Goal: Task Accomplishment & Management: Manage account settings

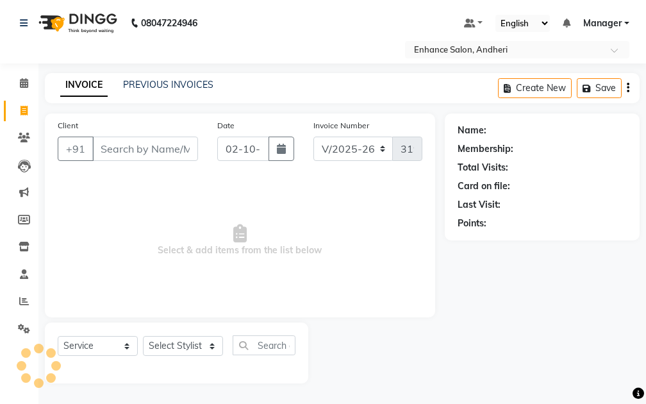
select select "7236"
select select "service"
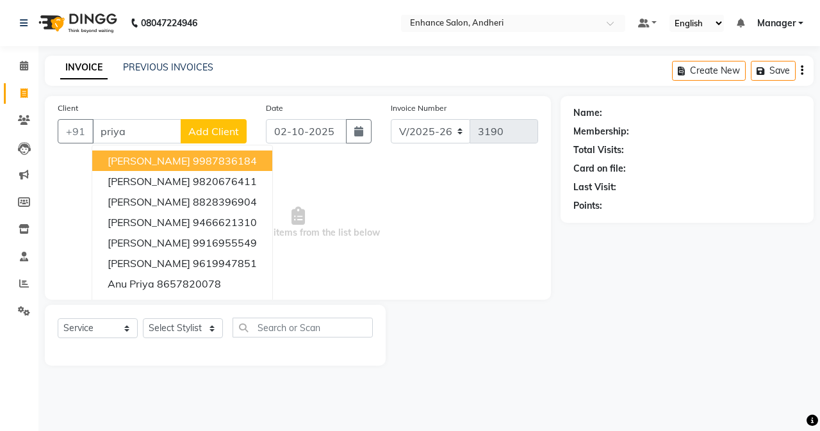
click at [263, 163] on button "[PERSON_NAME] 9987836184" at bounding box center [182, 161] width 180 height 20
type input "9987836184"
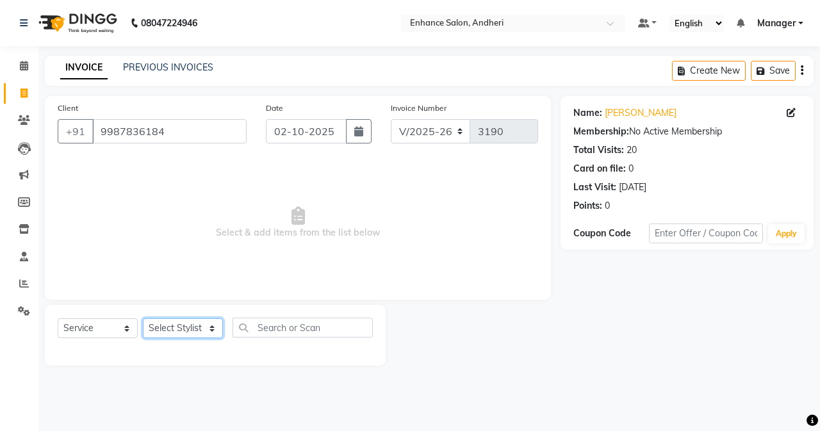
click at [212, 332] on select "Select Stylist Admin [PERSON_NAME] [PERSON_NAME] [PERSON_NAME] Manager [PERSON_…" at bounding box center [183, 328] width 80 height 20
select select "61730"
click at [143, 318] on select "Select Stylist Admin [PERSON_NAME] [PERSON_NAME] [PERSON_NAME] Manager [PERSON_…" at bounding box center [183, 328] width 80 height 20
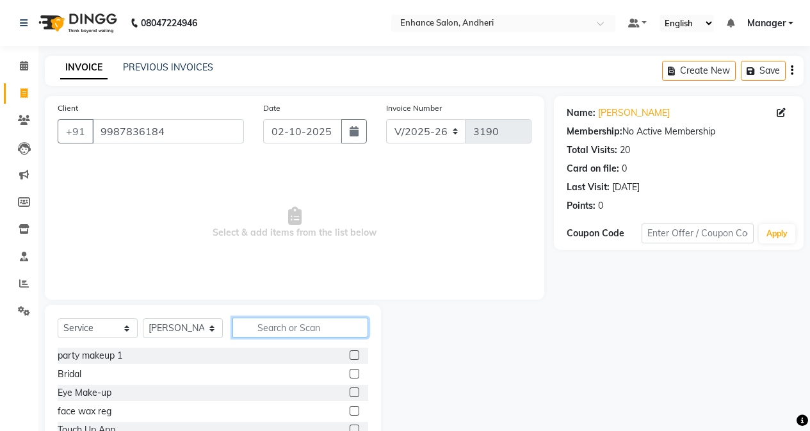
click at [293, 330] on input "text" at bounding box center [301, 328] width 136 height 20
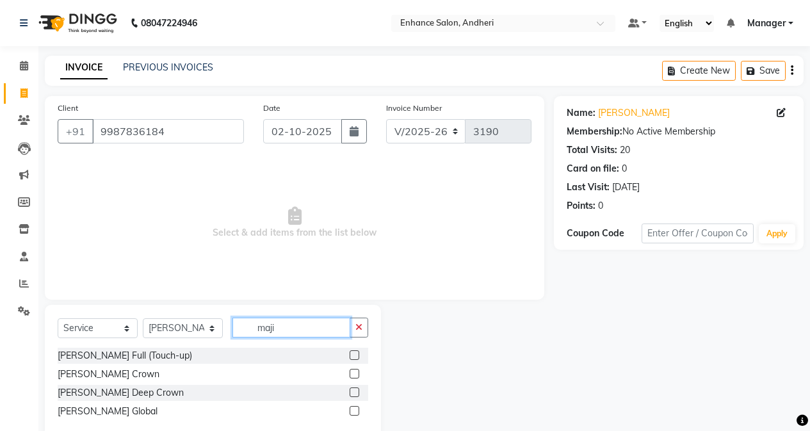
type input "maji"
click at [358, 352] on label at bounding box center [355, 355] width 10 height 10
click at [358, 352] on input "checkbox" at bounding box center [354, 356] width 8 height 8
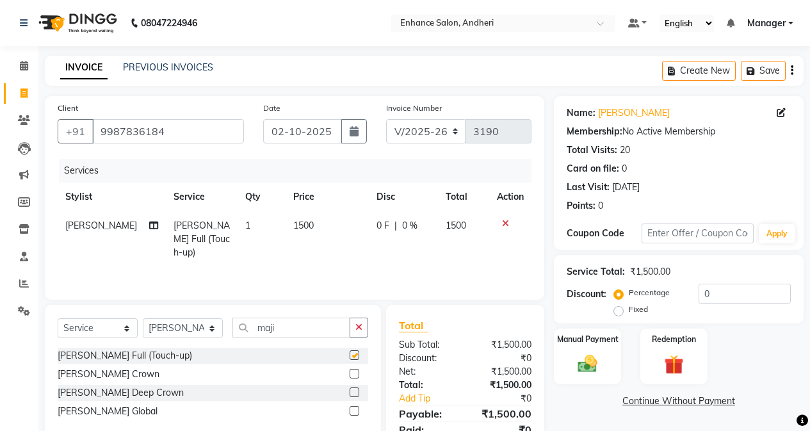
checkbox input "false"
click at [145, 237] on td "[PERSON_NAME] Split Commission" at bounding box center [112, 239] width 108 height 56
select select "61730"
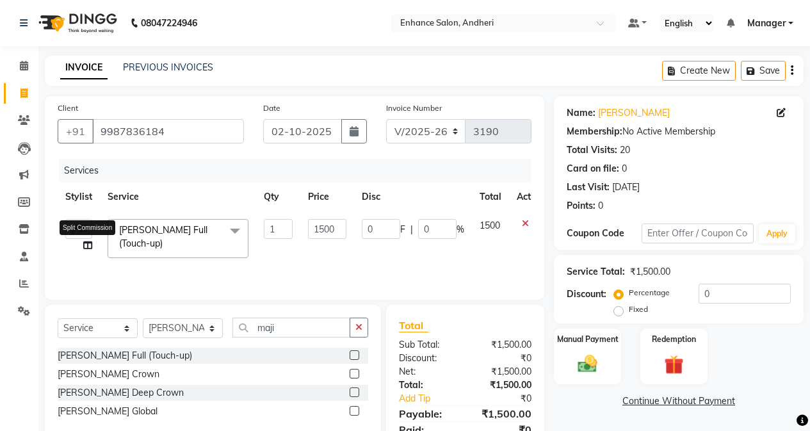
click at [85, 247] on icon at bounding box center [87, 245] width 9 height 9
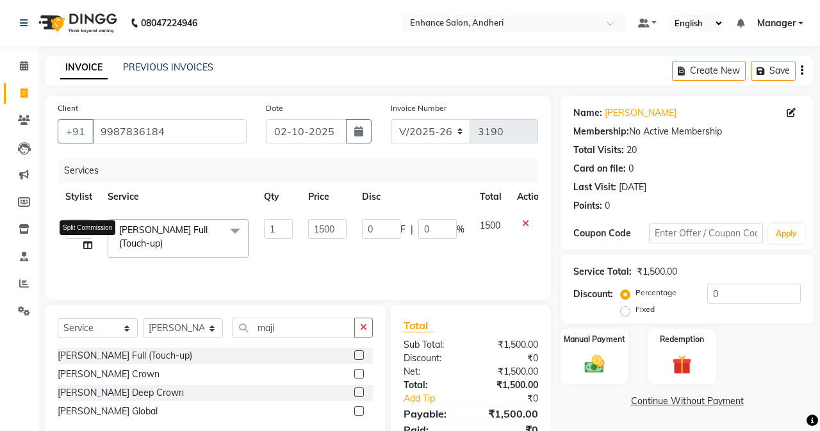
select select "61730"
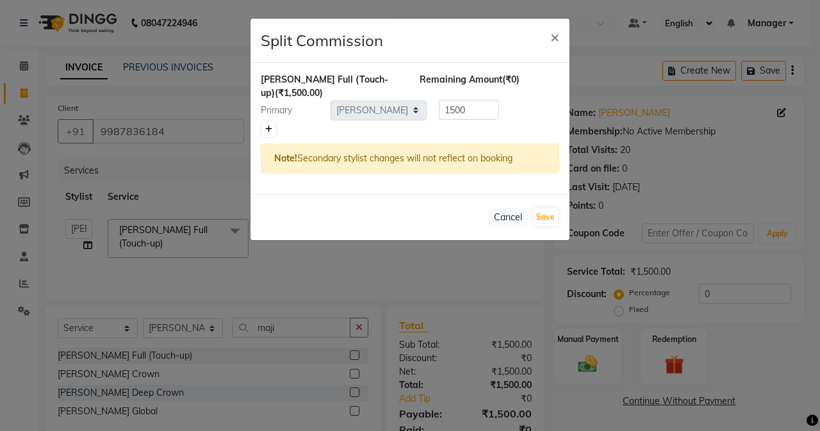
click at [268, 126] on icon at bounding box center [268, 130] width 7 height 8
type input "750"
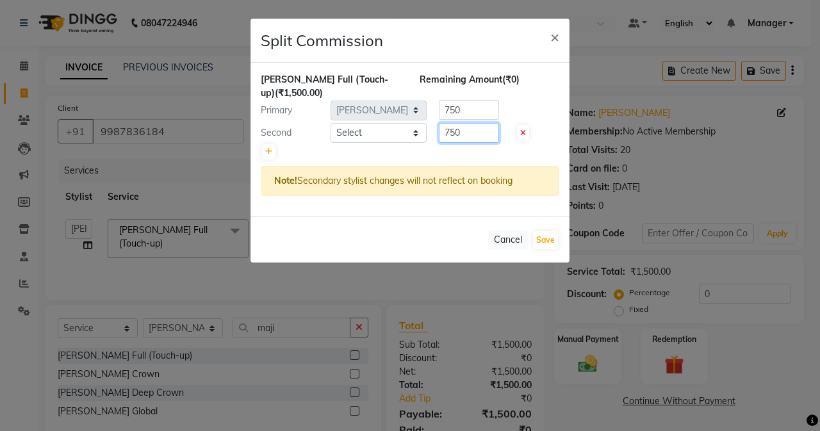
drag, startPoint x: 466, startPoint y: 120, endPoint x: 488, endPoint y: 108, distance: 24.4
click at [467, 123] on input "750" at bounding box center [469, 133] width 60 height 20
type input "7"
type input "400"
click at [397, 123] on select "Select Admin [PERSON_NAME] [PERSON_NAME] [PERSON_NAME] Manager [PERSON_NAME] [P…" at bounding box center [379, 133] width 96 height 20
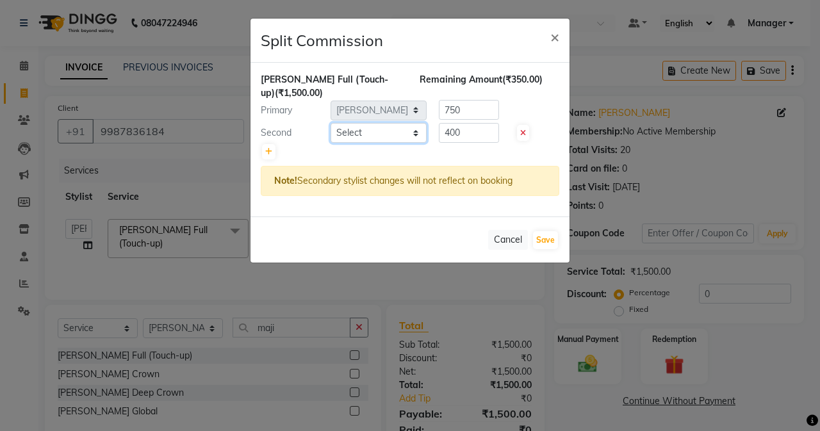
select select "61736"
click at [331, 123] on select "Select Admin [PERSON_NAME] [PERSON_NAME] [PERSON_NAME] Manager [PERSON_NAME] [P…" at bounding box center [379, 133] width 96 height 20
click at [478, 100] on input "750" at bounding box center [469, 110] width 60 height 20
type input "7"
type input "1100"
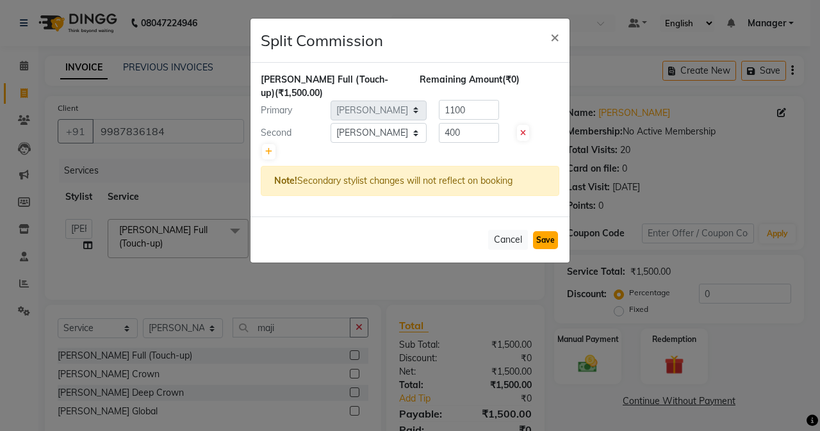
click at [541, 231] on button "Save" at bounding box center [545, 240] width 25 height 18
select select "Select"
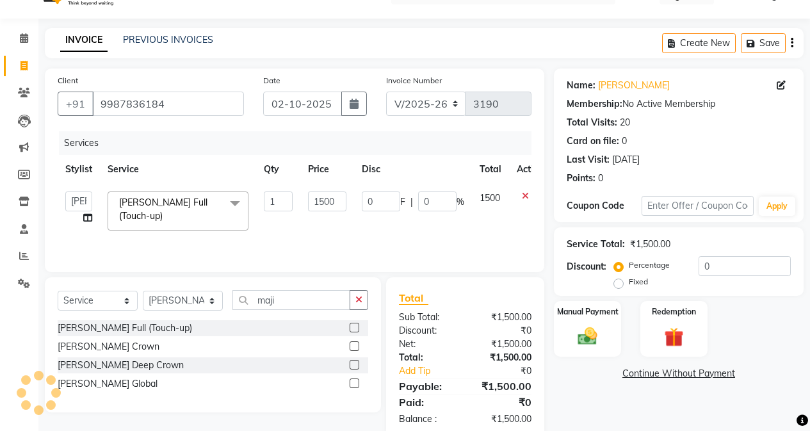
scroll to position [54, 0]
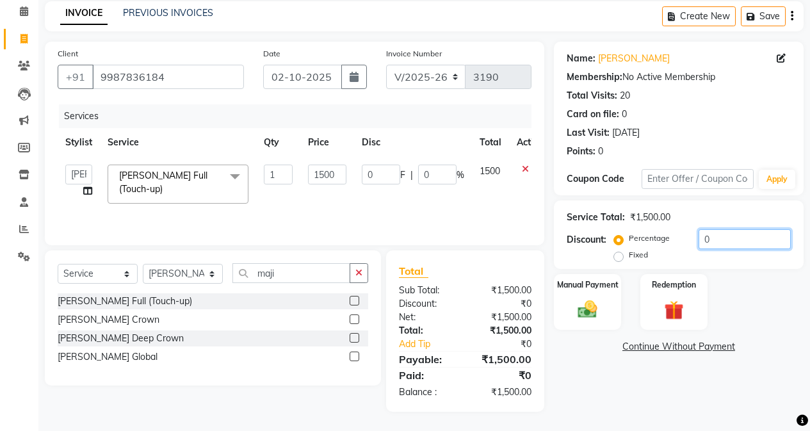
click at [645, 237] on input "0" at bounding box center [745, 239] width 92 height 20
type input "10"
type input "150"
type input "10"
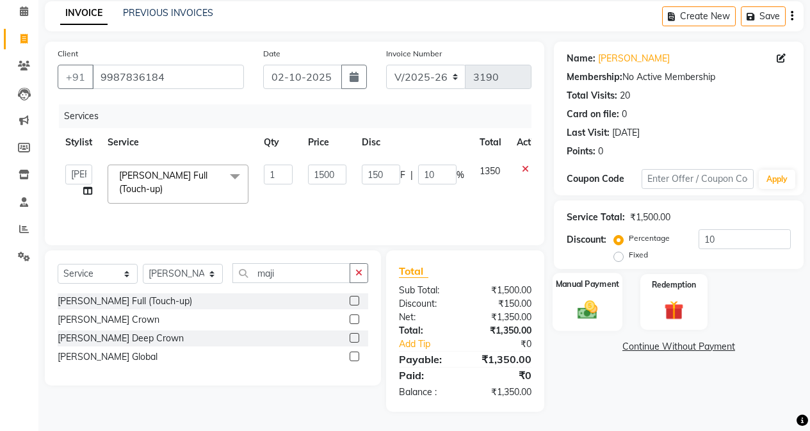
click at [577, 327] on div "Manual Payment" at bounding box center [588, 302] width 70 height 58
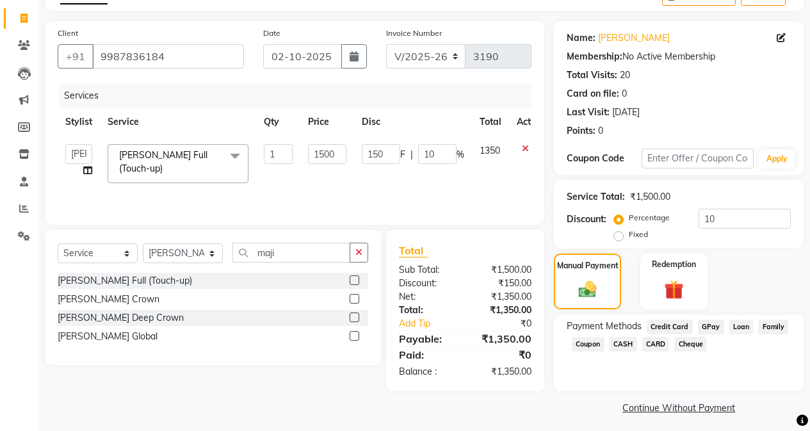
scroll to position [81, 0]
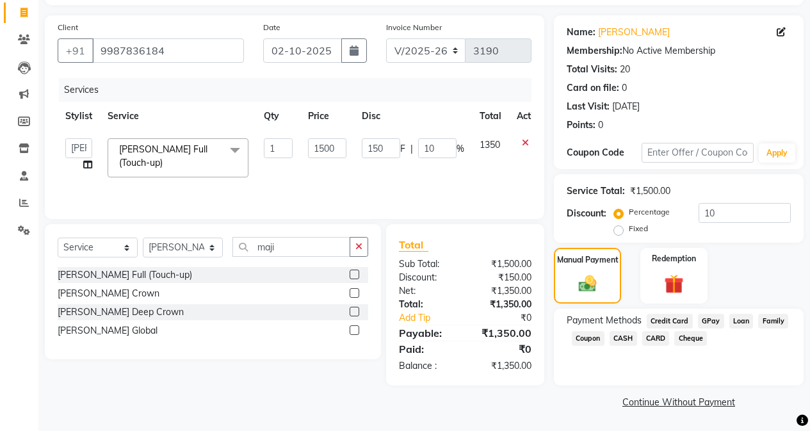
click at [645, 318] on span "GPay" at bounding box center [711, 321] width 26 height 15
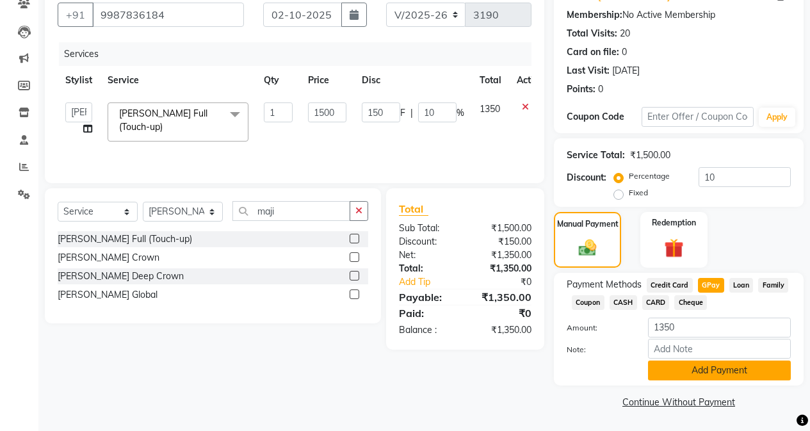
click at [645, 370] on button "Add Payment" at bounding box center [719, 371] width 143 height 20
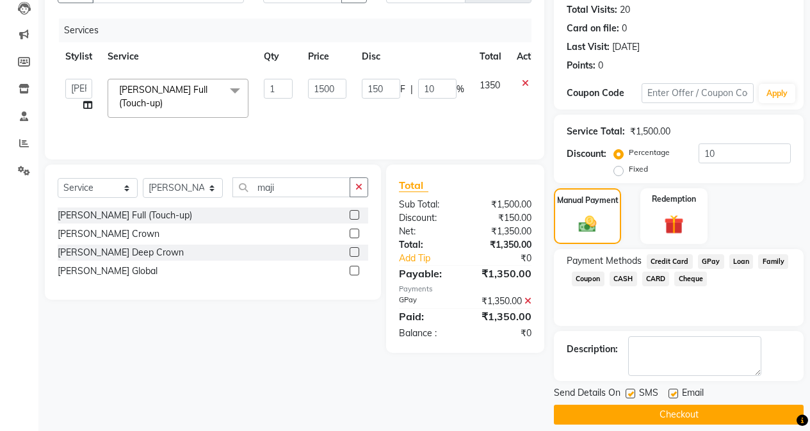
scroll to position [153, 0]
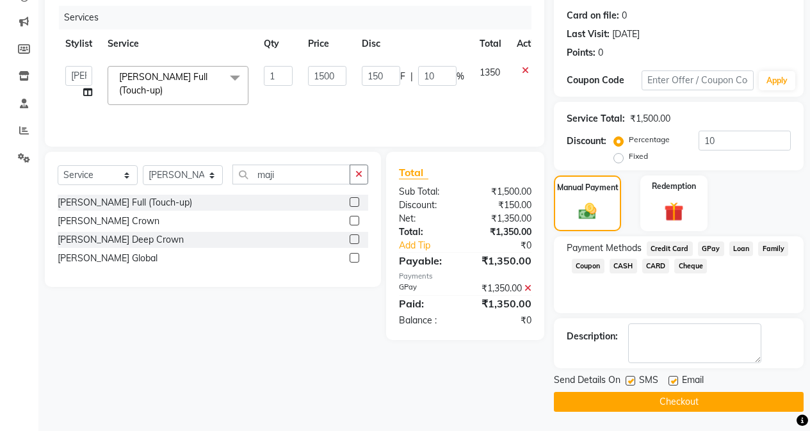
click at [645, 398] on button "Checkout" at bounding box center [679, 402] width 250 height 20
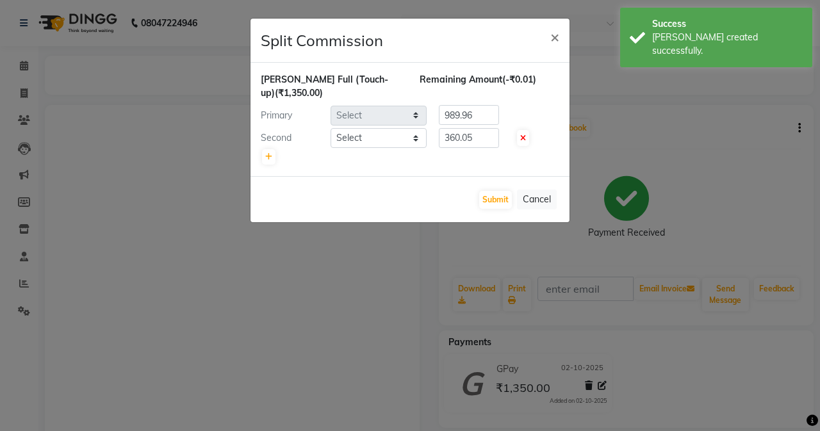
select select "61730"
select select "61736"
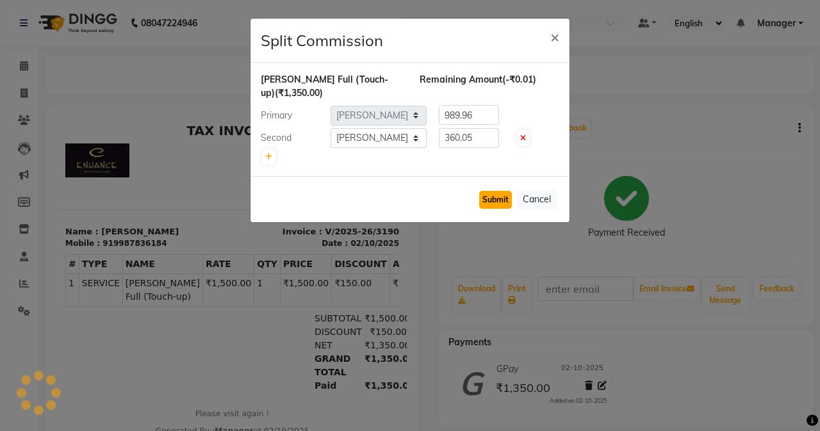
click at [482, 191] on button "Submit" at bounding box center [495, 200] width 33 height 18
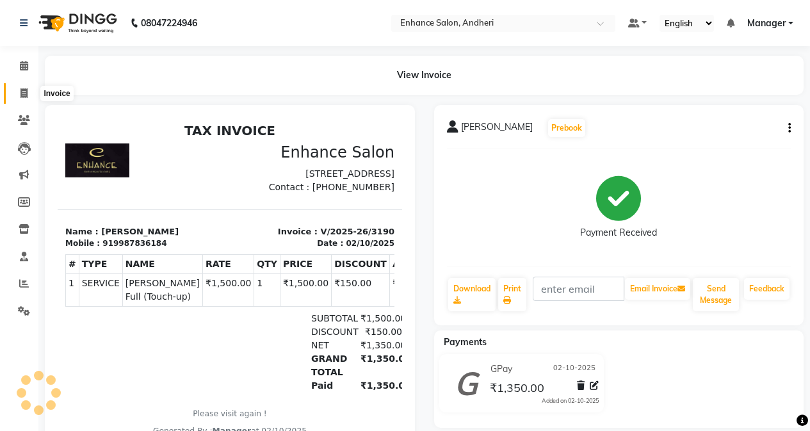
click at [20, 92] on icon at bounding box center [23, 93] width 7 height 10
select select "service"
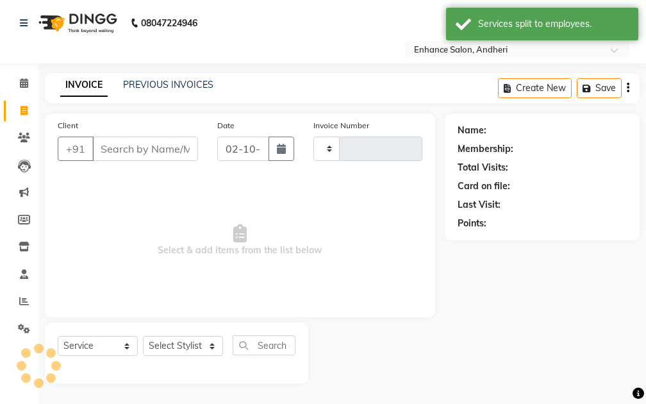
type input "3191"
select select "7236"
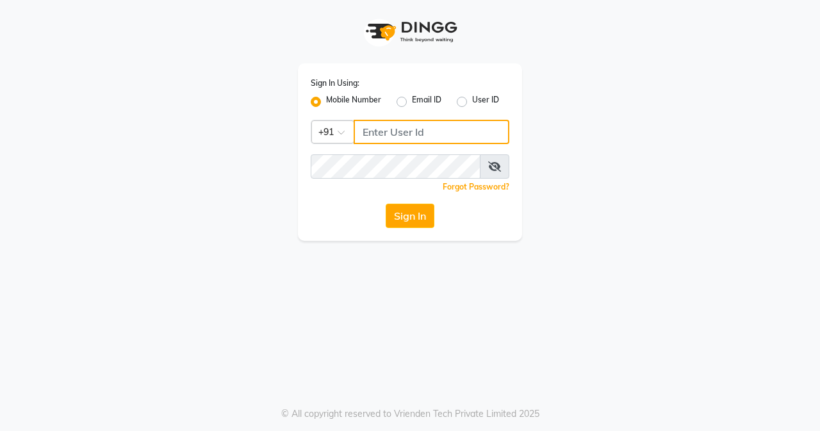
drag, startPoint x: 373, startPoint y: 133, endPoint x: 369, endPoint y: 125, distance: 9.2
click at [373, 129] on input "Username" at bounding box center [432, 132] width 156 height 24
type input "7045700805"
drag, startPoint x: 306, startPoint y: 152, endPoint x: 344, endPoint y: 183, distance: 48.8
click at [344, 183] on div "Sign In Using: Mobile Number Email ID User ID Country Code × +91 7045700805 Rem…" at bounding box center [410, 151] width 224 height 177
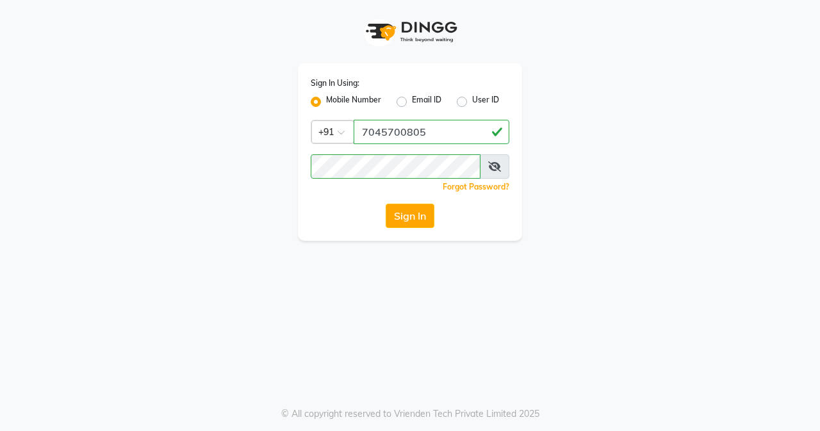
click at [390, 230] on div "Sign In Using: Mobile Number Email ID User ID Country Code × +91 7045700805 Rem…" at bounding box center [410, 151] width 224 height 177
click at [395, 222] on button "Sign In" at bounding box center [410, 216] width 49 height 24
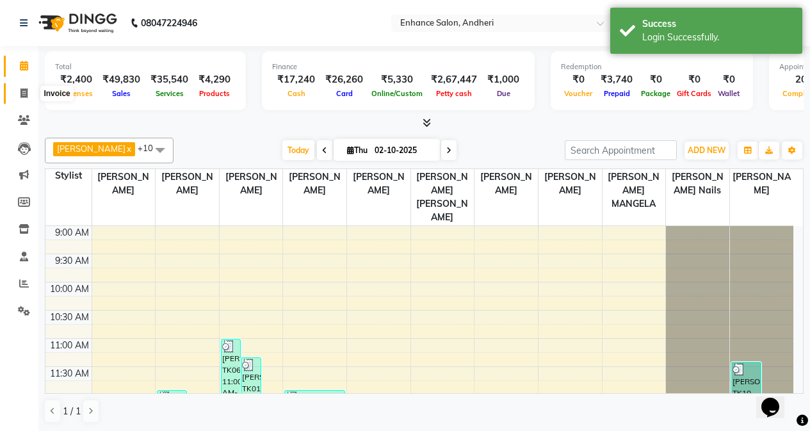
click at [26, 86] on span at bounding box center [24, 93] width 22 height 15
select select "7236"
select select "service"
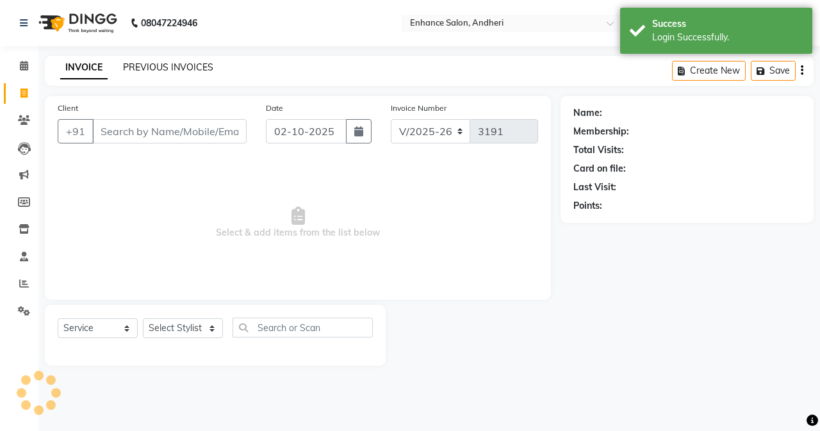
click at [126, 67] on link "PREVIOUS INVOICES" at bounding box center [168, 67] width 90 height 12
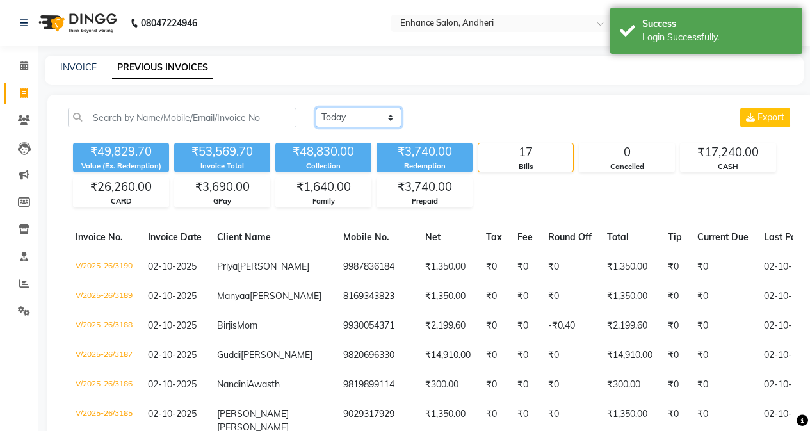
click at [347, 112] on select "Today Yesterday Custom Range" at bounding box center [359, 118] width 86 height 20
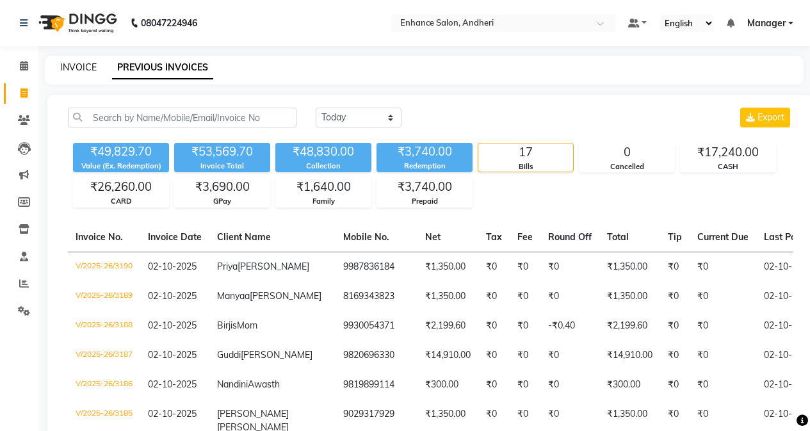
click at [90, 65] on link "INVOICE" at bounding box center [78, 67] width 37 height 12
select select "service"
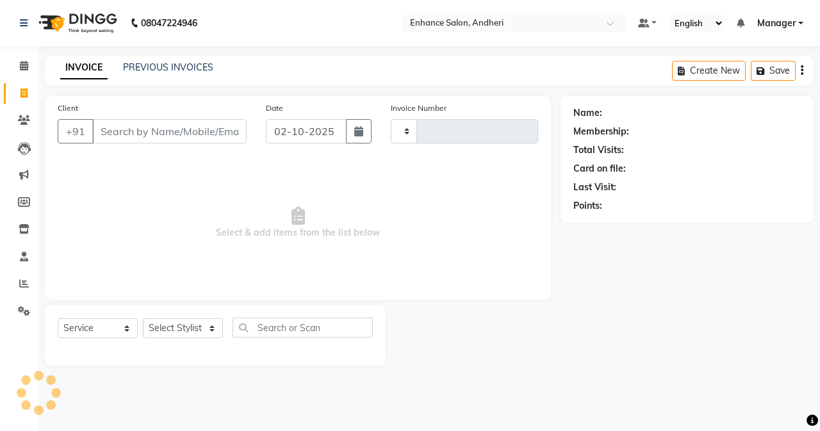
type input "p"
type input "3191"
select select "7236"
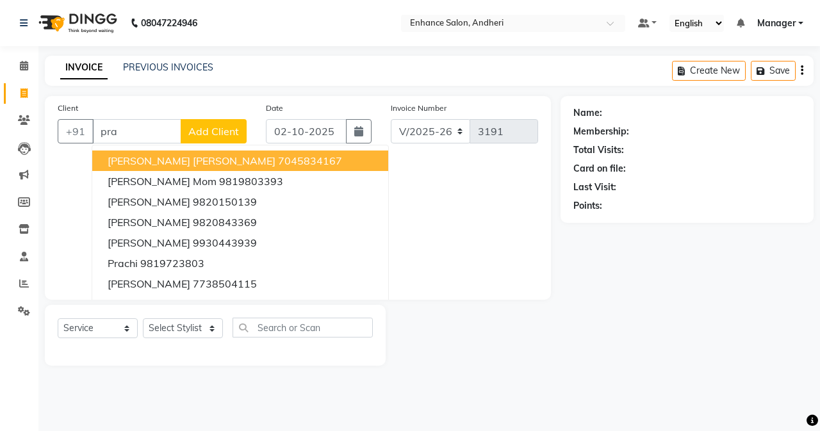
click at [160, 157] on span "Prachi rachna" at bounding box center [192, 160] width 168 height 13
type input "7045834167"
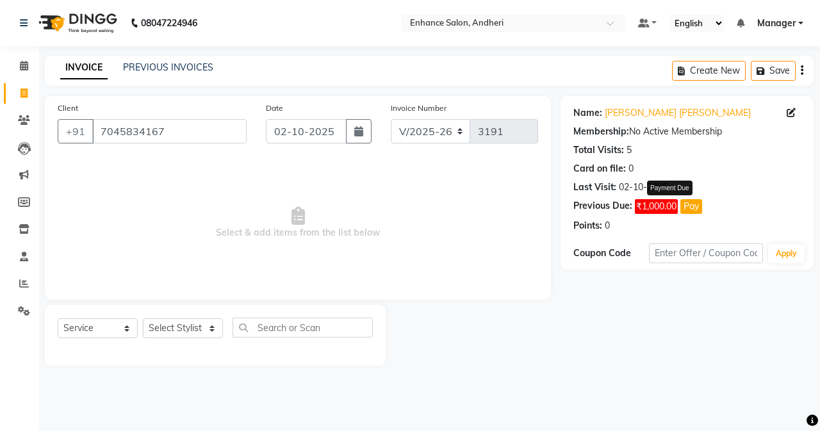
click at [691, 207] on button "Pay" at bounding box center [691, 206] width 22 height 15
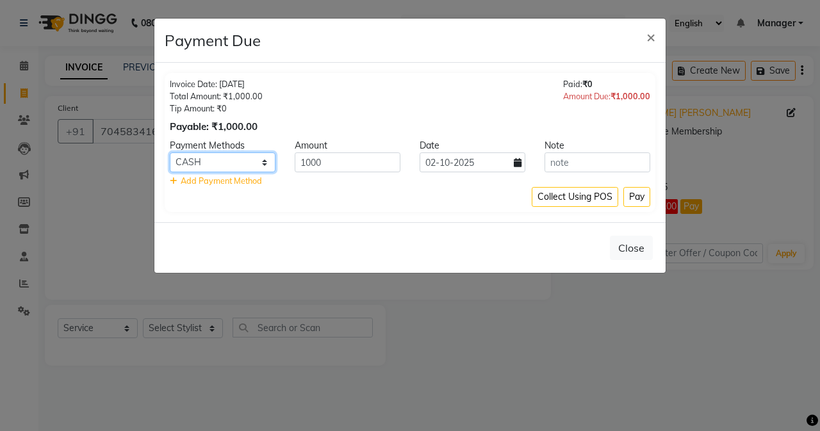
click at [258, 157] on select "Credit Card GPay Loan Family Coupon CASH CARD Cheque" at bounding box center [223, 162] width 106 height 20
select select "5"
click at [170, 152] on select "Credit Card GPay Loan Family Coupon CASH CARD Cheque" at bounding box center [223, 162] width 106 height 20
click at [639, 193] on button "Pay" at bounding box center [636, 197] width 27 height 20
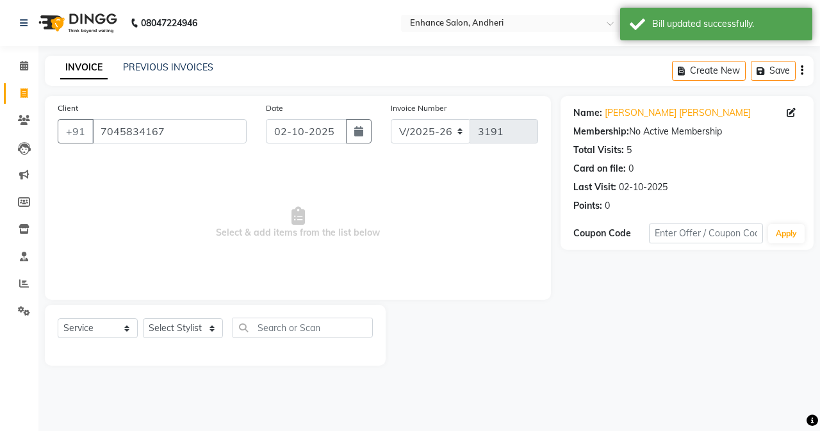
click at [170, 61] on div "PREVIOUS INVOICES" at bounding box center [168, 67] width 90 height 13
click at [170, 65] on link "PREVIOUS INVOICES" at bounding box center [168, 67] width 90 height 12
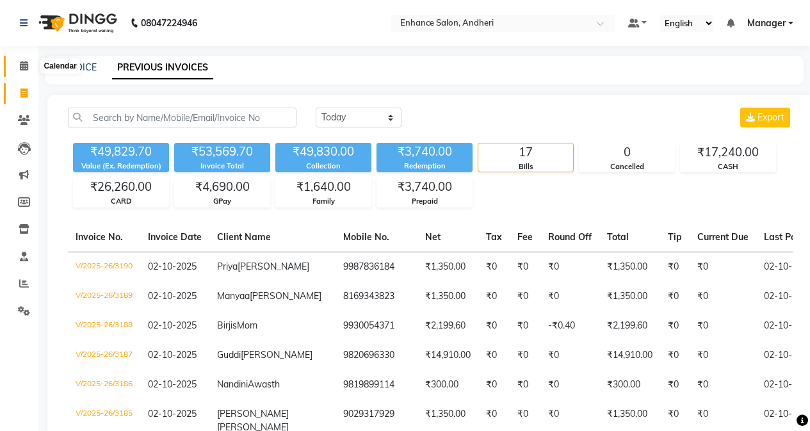
click at [29, 70] on span at bounding box center [24, 66] width 22 height 15
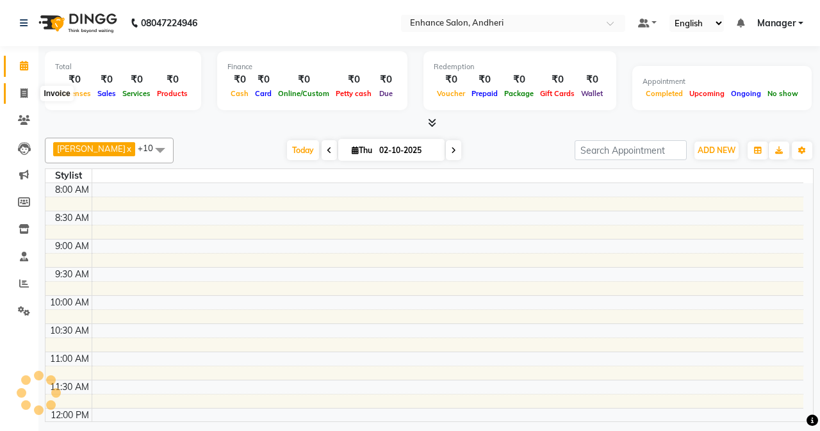
click at [28, 88] on icon at bounding box center [23, 93] width 7 height 10
select select "service"
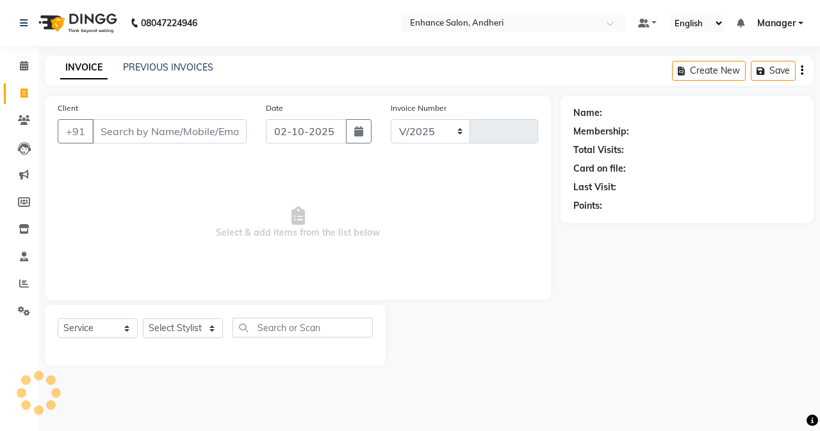
select select "7236"
type input "3191"
click at [19, 320] on link "Settings" at bounding box center [19, 311] width 31 height 21
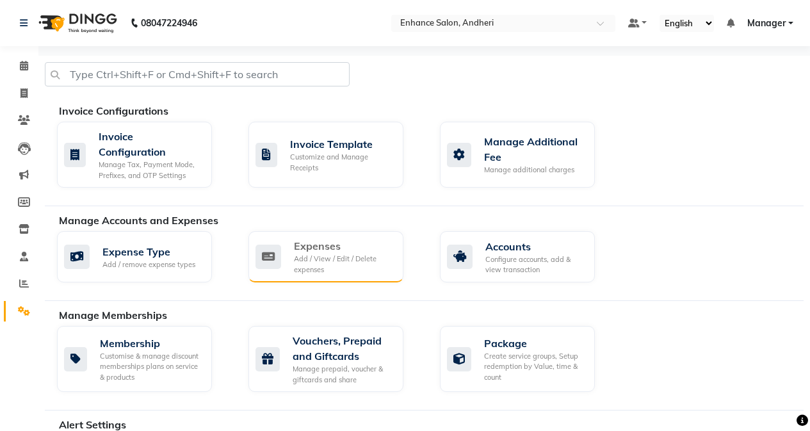
click at [341, 259] on div "Add / View / Edit / Delete expenses" at bounding box center [343, 264] width 99 height 21
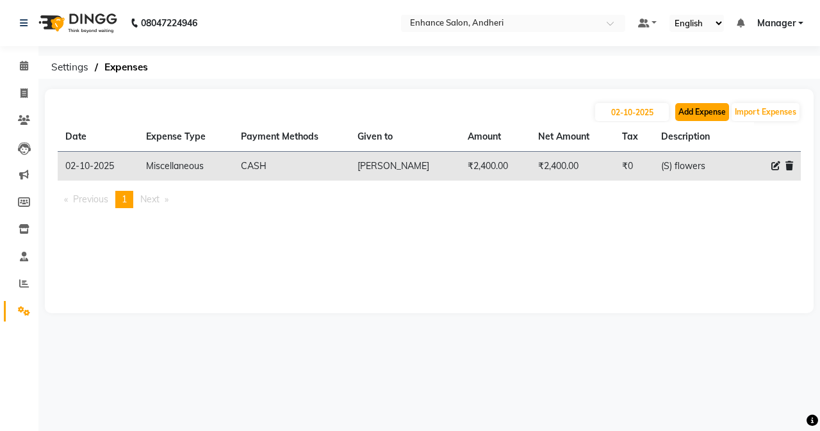
click at [711, 120] on button "Add Expense" at bounding box center [702, 112] width 54 height 18
select select "1"
select select "6324"
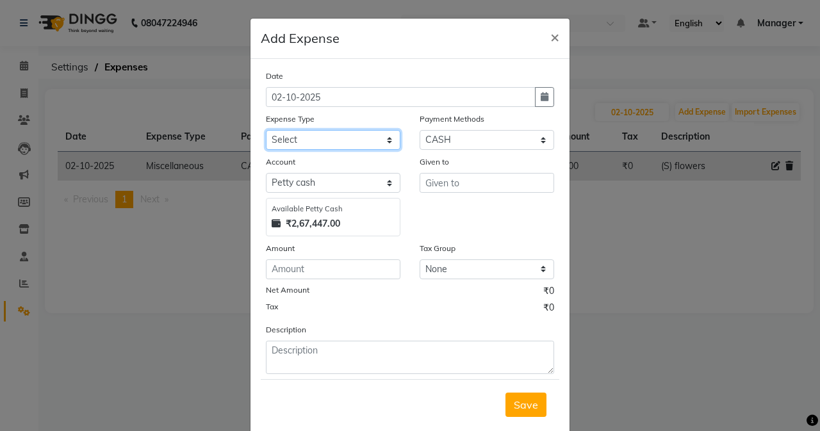
click at [375, 139] on select "Select Advance Salary Air Condition Rouf Aroma auto money Beauty Bazaar Beauty …" at bounding box center [333, 140] width 135 height 20
select select "20166"
click at [266, 130] on select "Select Advance Salary Air Condition Rouf Aroma auto money Beauty Bazaar Beauty …" at bounding box center [333, 140] width 135 height 20
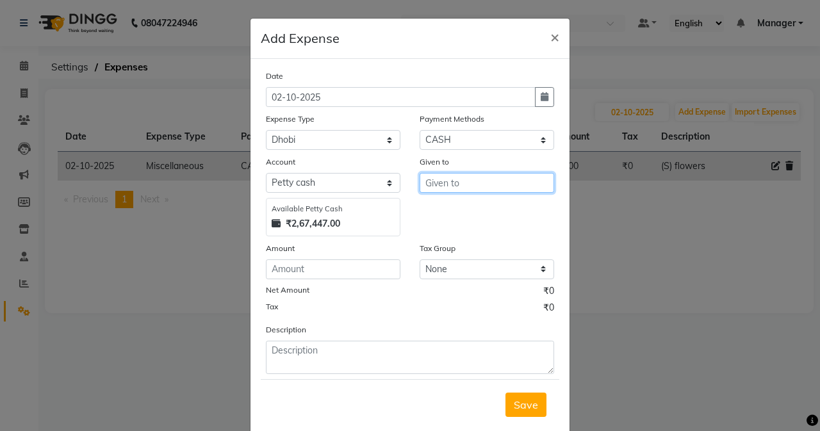
click at [436, 186] on input "text" at bounding box center [487, 183] width 135 height 20
type input "dhobi"
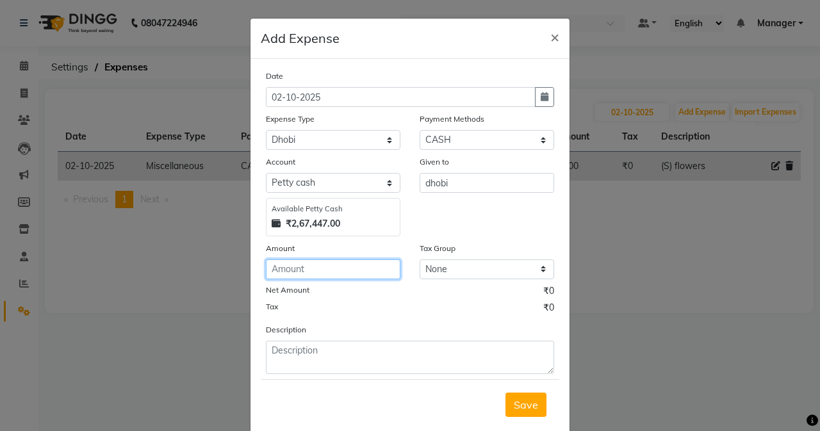
click at [334, 274] on input "number" at bounding box center [333, 269] width 135 height 20
type input "4170"
click at [521, 401] on span "Save" at bounding box center [526, 404] width 24 height 13
